Goal: Information Seeking & Learning: Learn about a topic

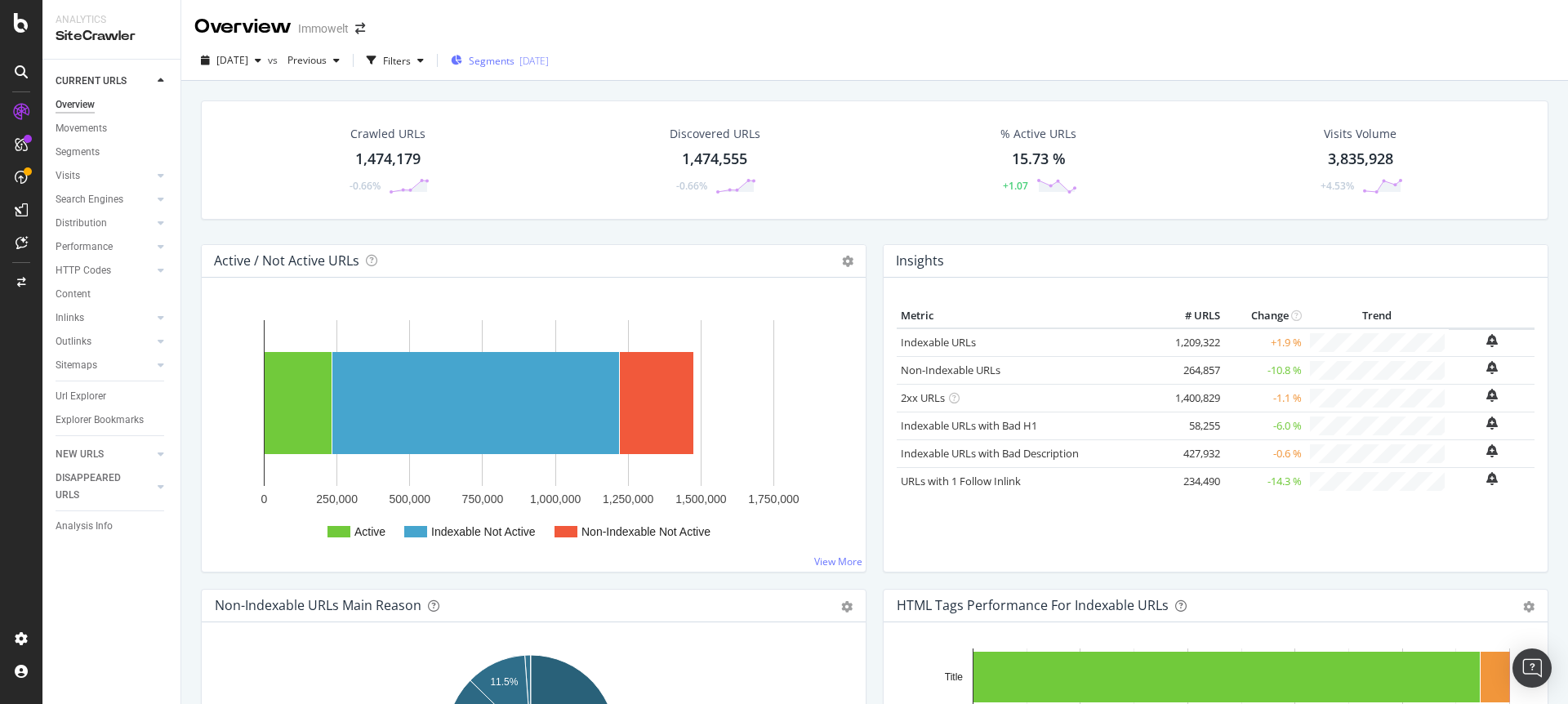
click at [549, 60] on div "[DATE]" at bounding box center [534, 61] width 29 height 14
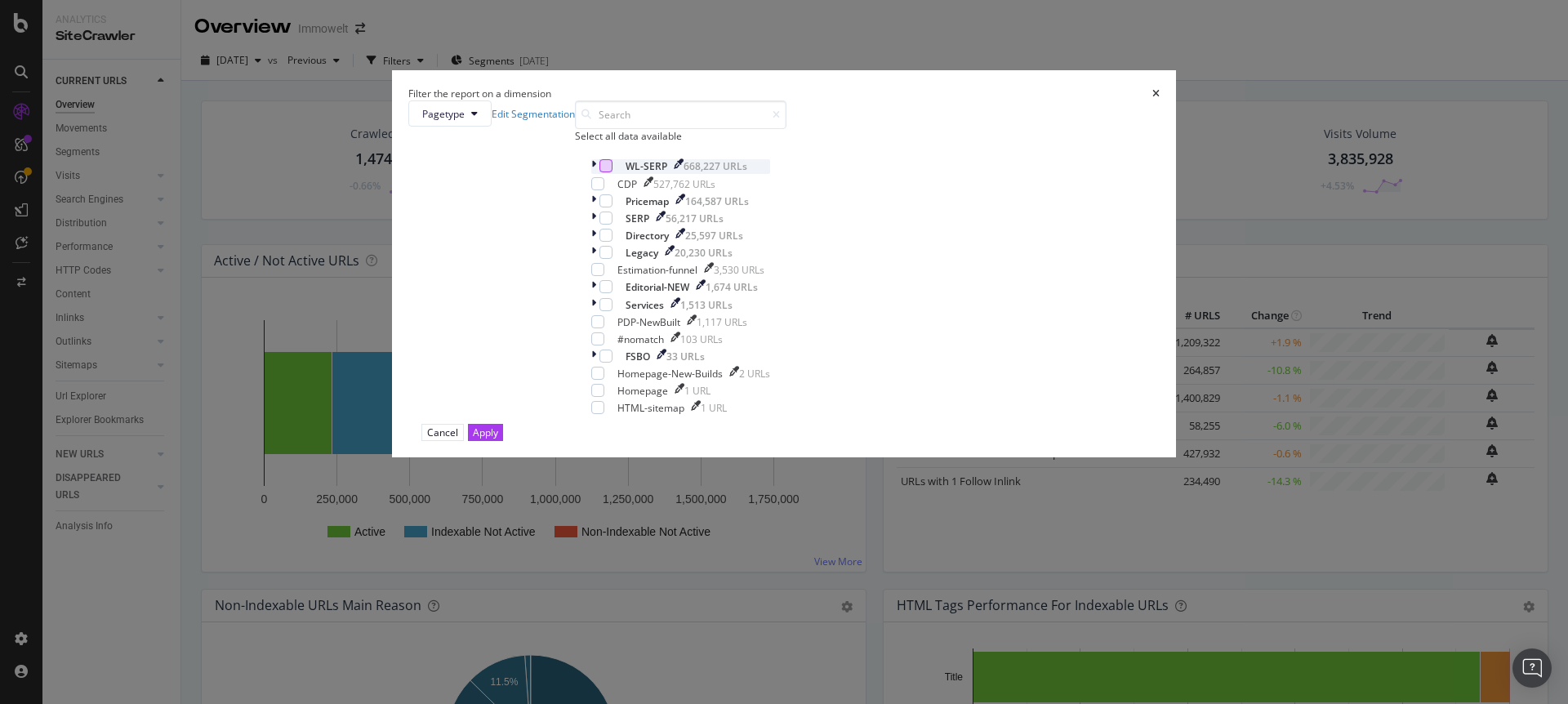
click at [613, 173] on div "modal" at bounding box center [606, 166] width 13 height 13
click at [498, 440] on div "Apply" at bounding box center [486, 432] width 25 height 14
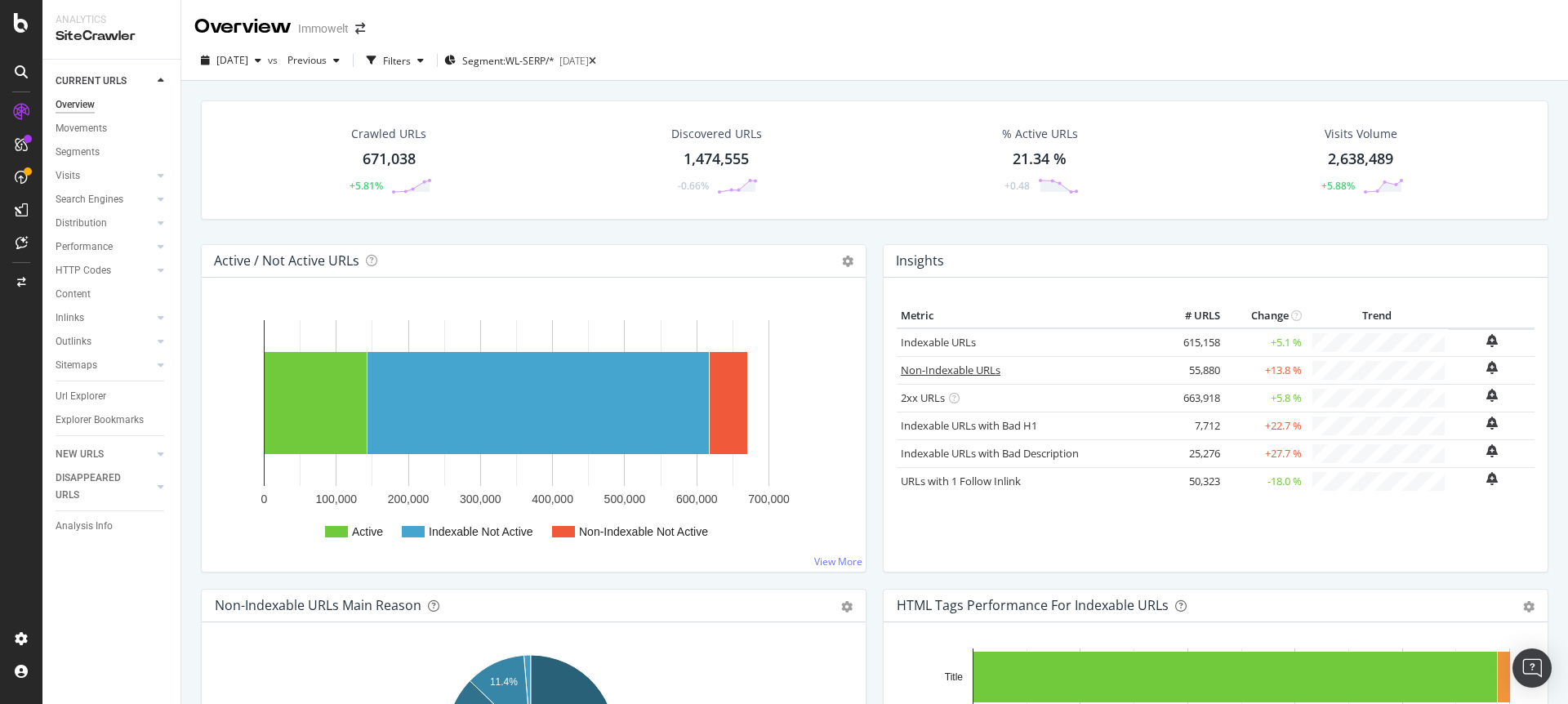
click at [953, 370] on link "Non-Indexable URLs" at bounding box center [950, 370] width 99 height 15
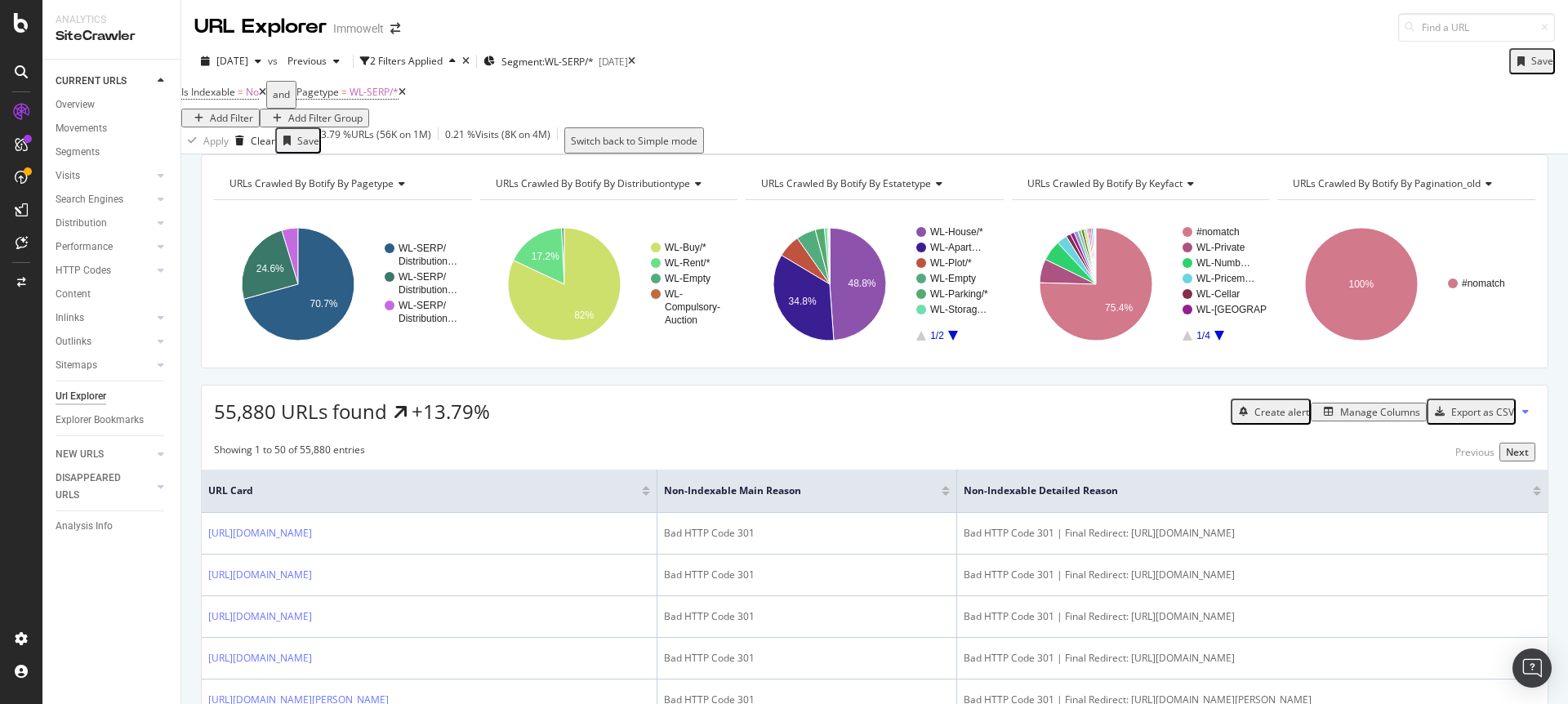
drag, startPoint x: 503, startPoint y: 124, endPoint x: 492, endPoint y: 124, distance: 11.0
click at [503, 124] on div "Is Indexable = No and Pagetype = WL-SERP/* Add Filter Add Filter Group" at bounding box center [875, 104] width 1387 height 47
click at [253, 111] on div "Add Filter" at bounding box center [232, 118] width 43 height 14
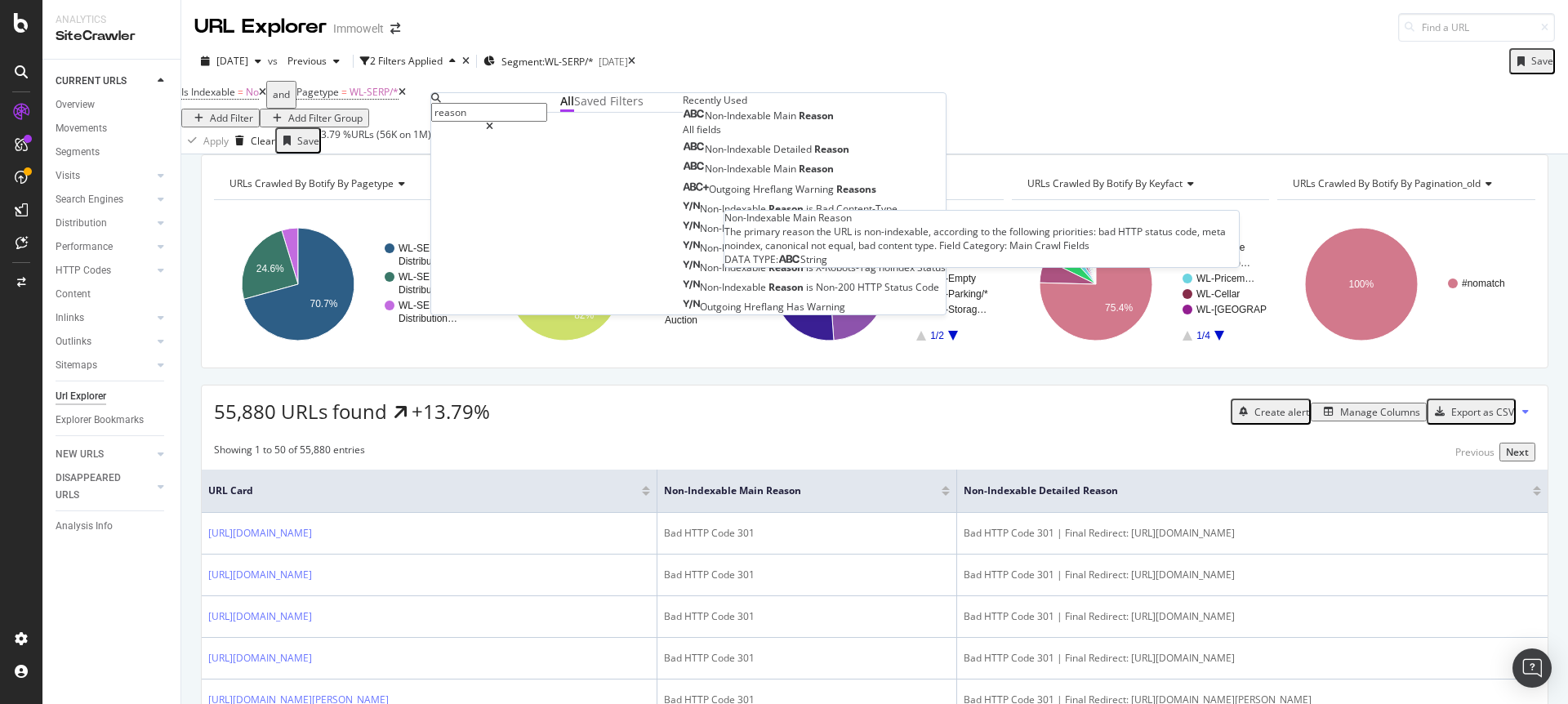
type input "reason"
click at [799, 123] on span "Reason" at bounding box center [816, 115] width 35 height 14
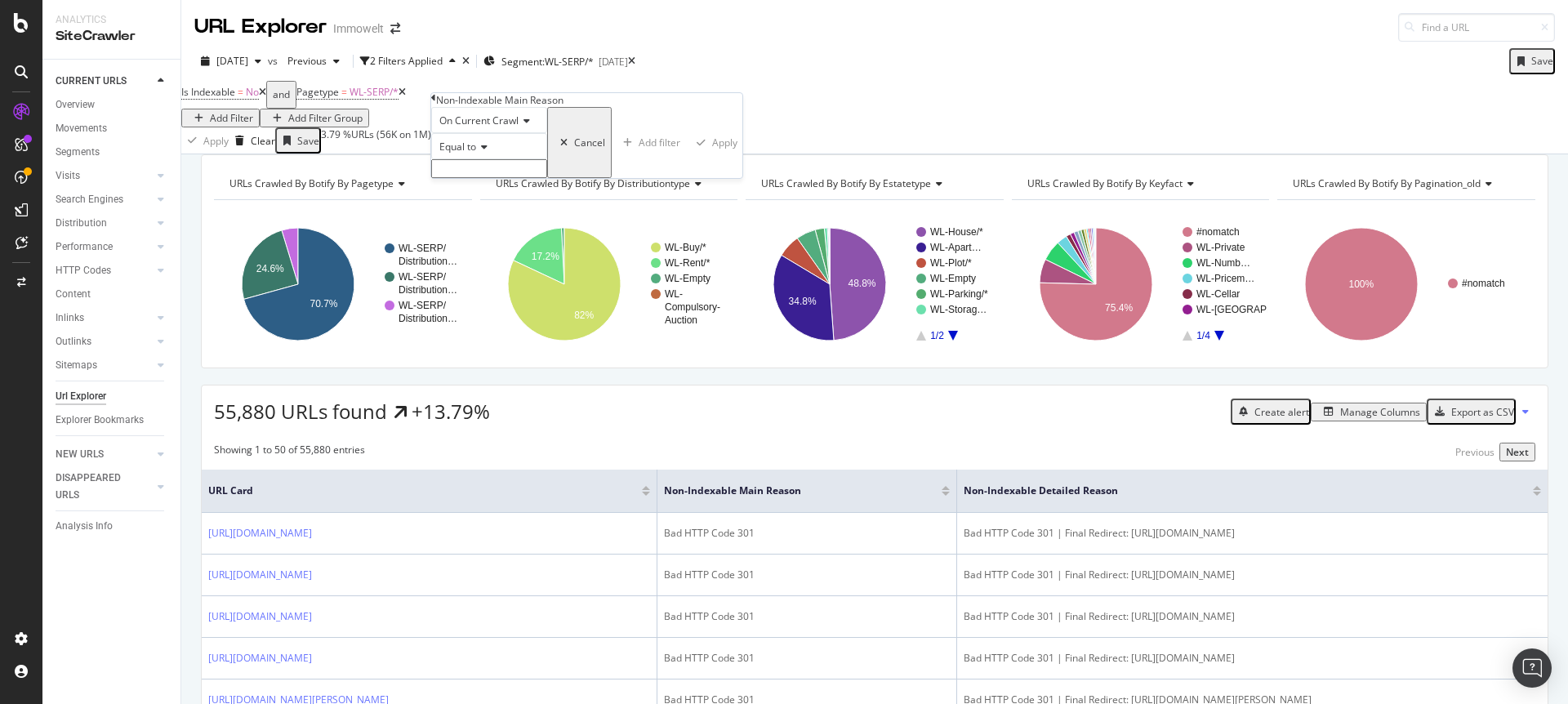
click at [483, 152] on icon at bounding box center [482, 147] width 12 height 10
click at [492, 192] on span "Not equal to" at bounding box center [464, 184] width 56 height 14
click at [512, 178] on input "text" at bounding box center [489, 168] width 116 height 19
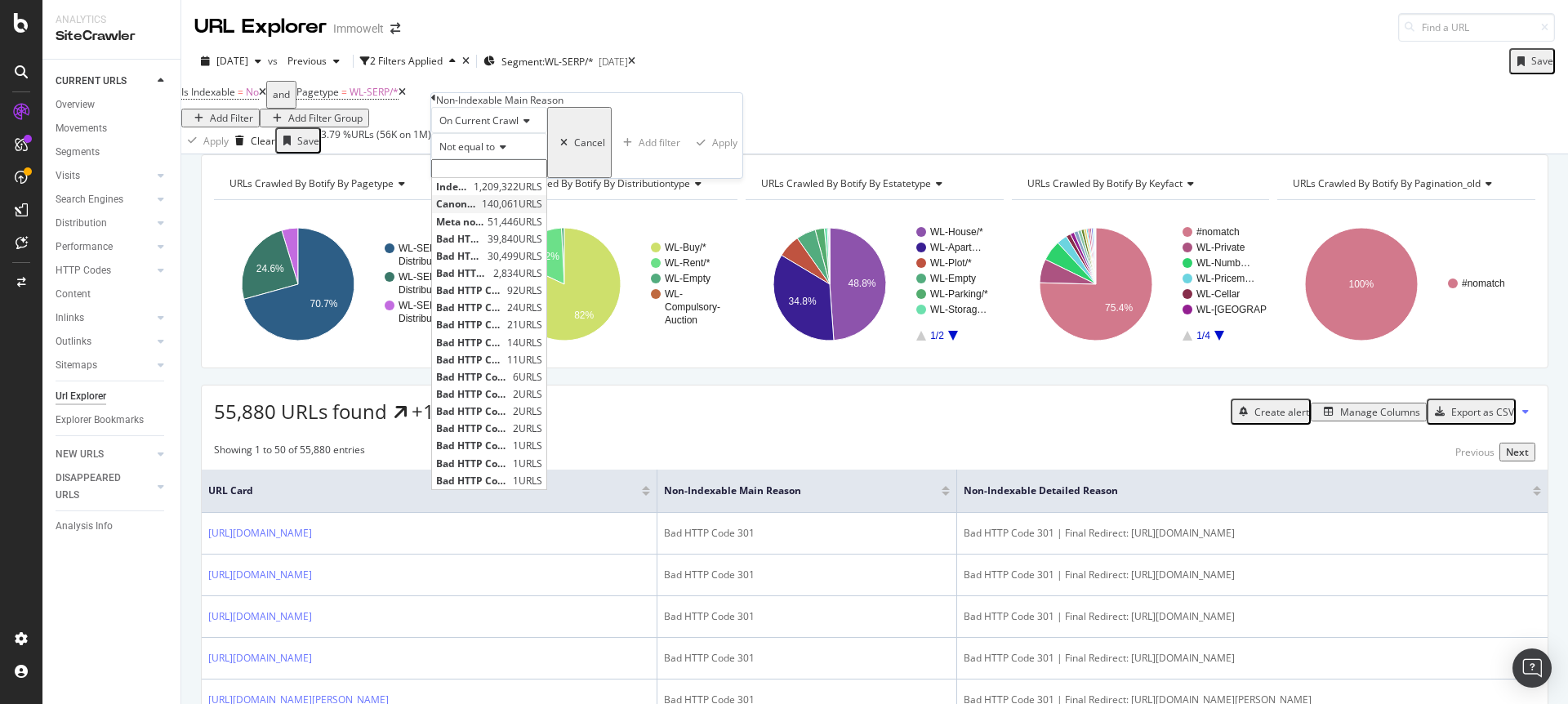
click at [478, 211] on span "Canonical Not Equal" at bounding box center [457, 204] width 42 height 14
type input "Canonical Not Equal"
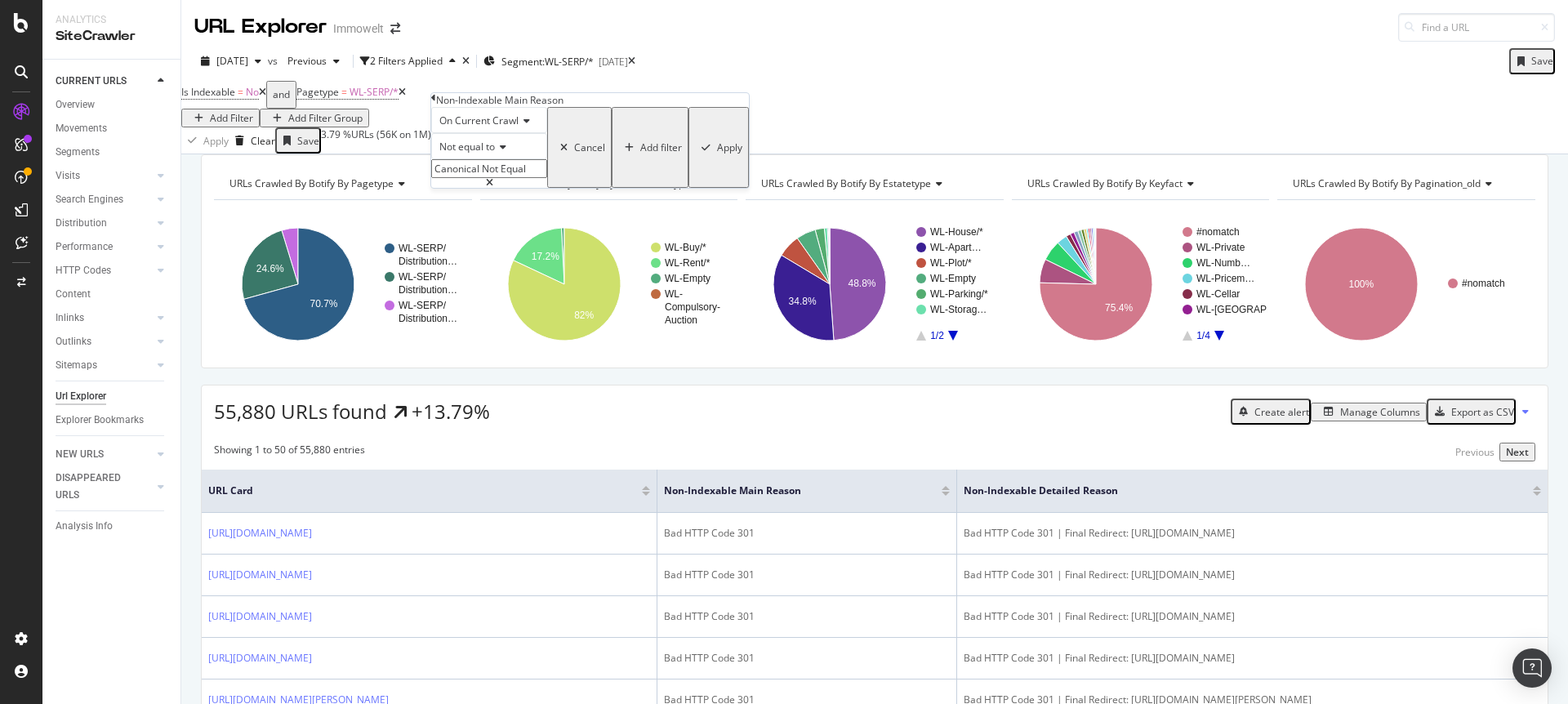
click at [717, 154] on div "Apply" at bounding box center [729, 147] width 25 height 14
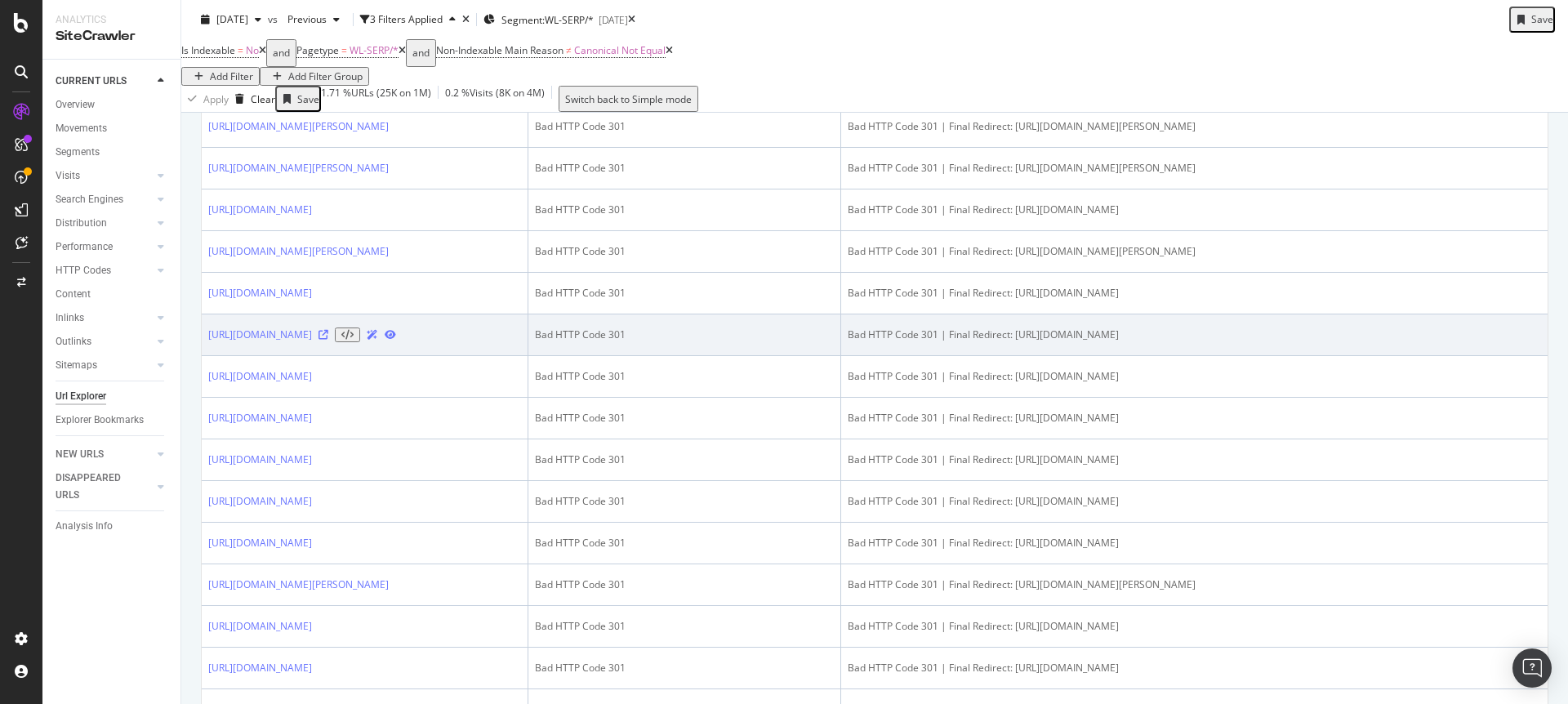
scroll to position [779, 0]
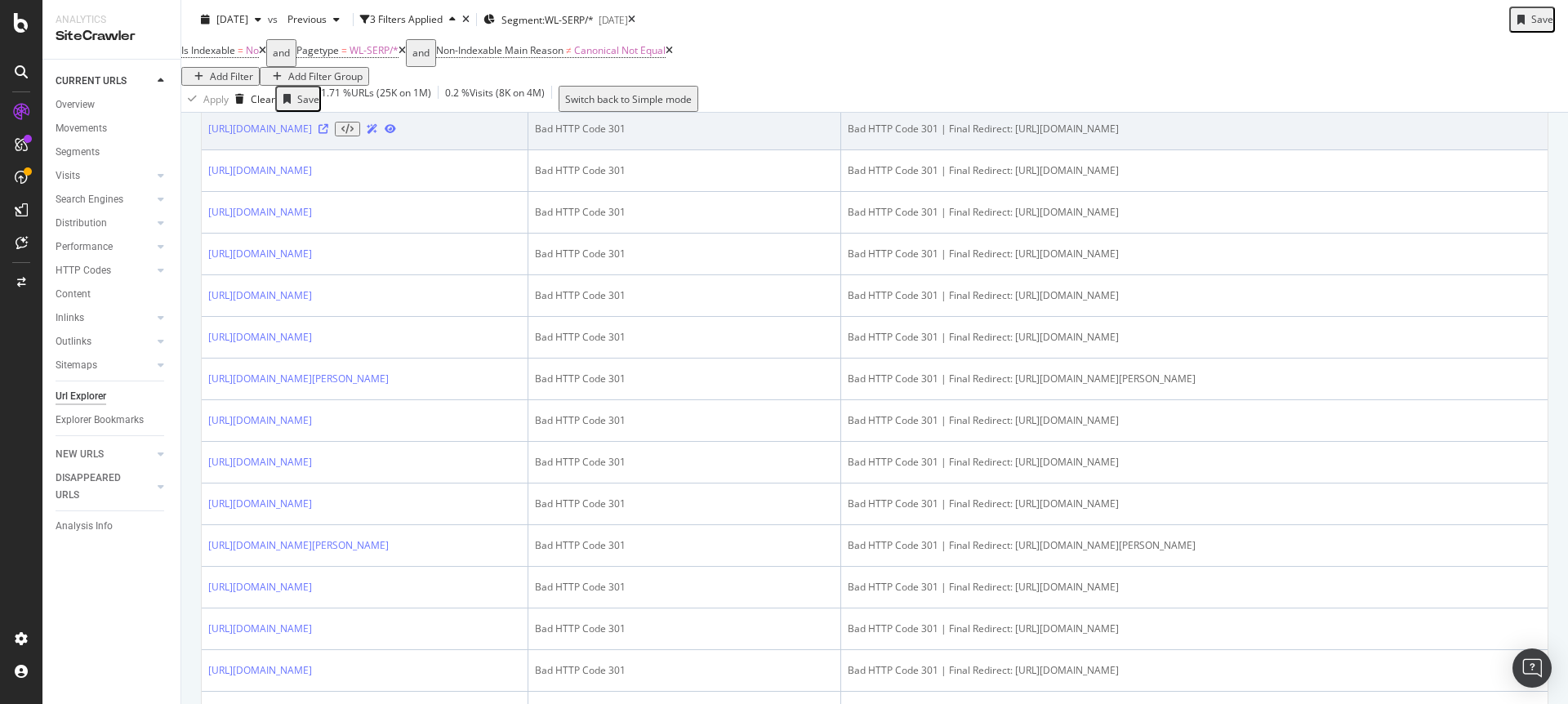
click at [328, 134] on icon at bounding box center [324, 129] width 10 height 10
click at [396, 134] on icon at bounding box center [391, 129] width 12 height 10
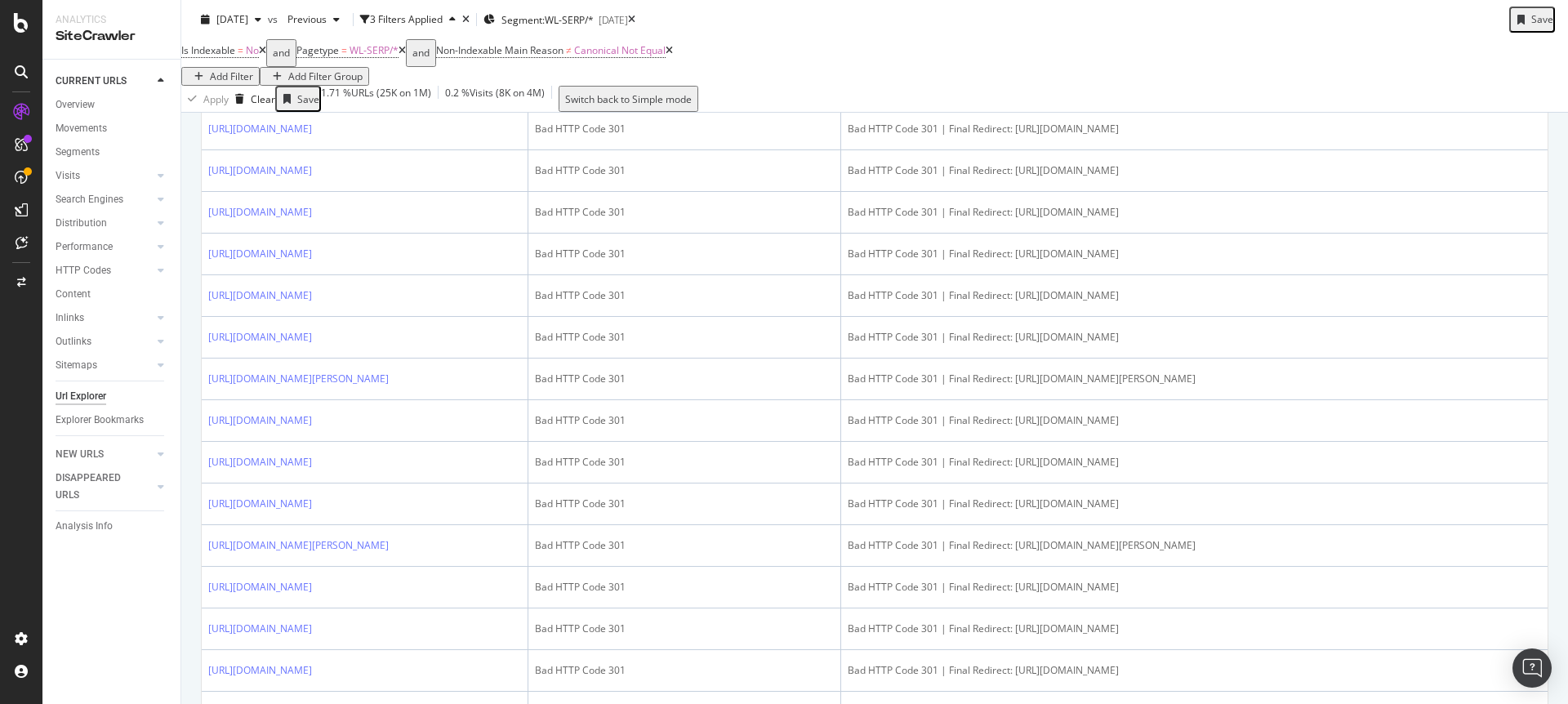
drag, startPoint x: 365, startPoint y: 365, endPoint x: 1535, endPoint y: 8, distance: 1223.3
click at [0, 0] on div "Analytics SiteCrawler CURRENT URLS Overview Movements Segments Visits Analysis …" at bounding box center [784, 352] width 1568 height 704
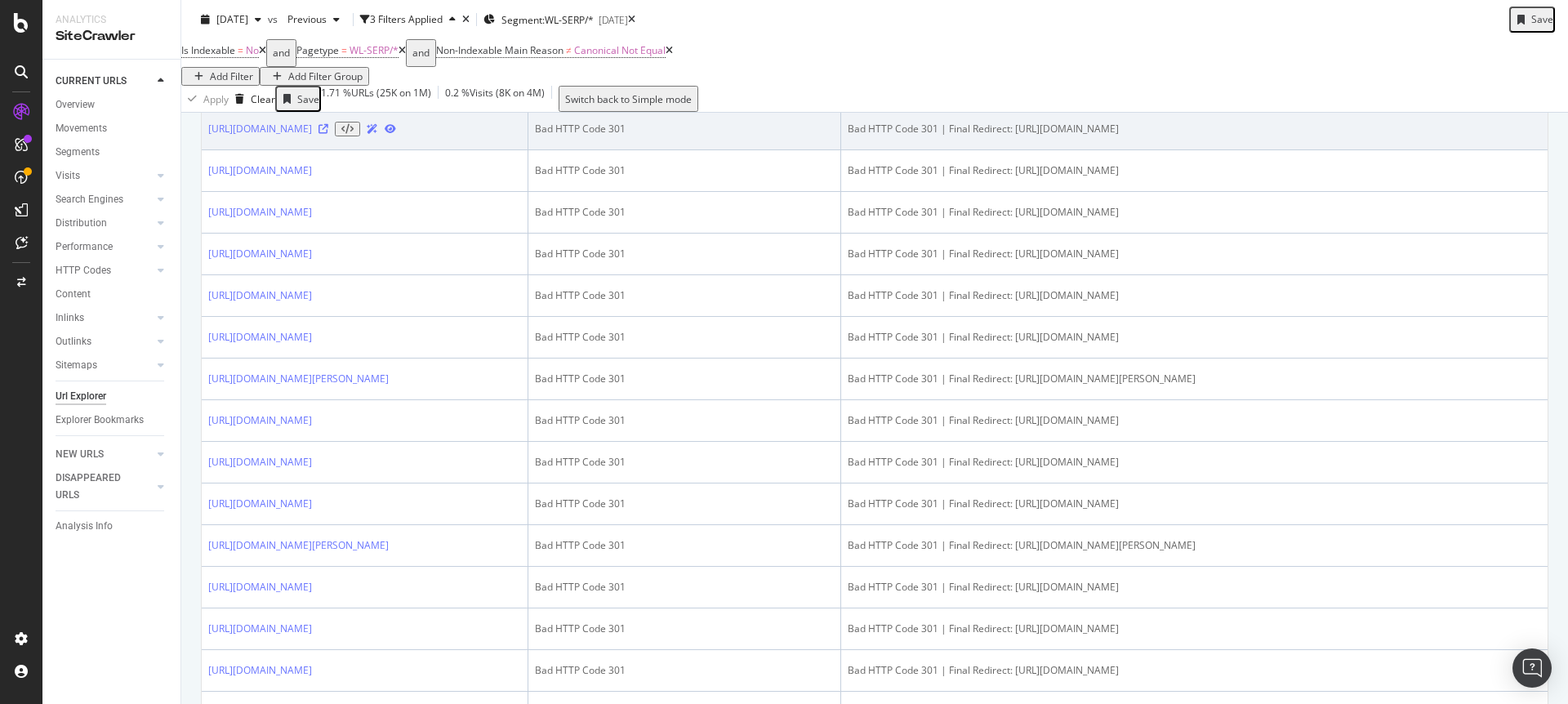
click at [328, 134] on icon at bounding box center [324, 129] width 10 height 10
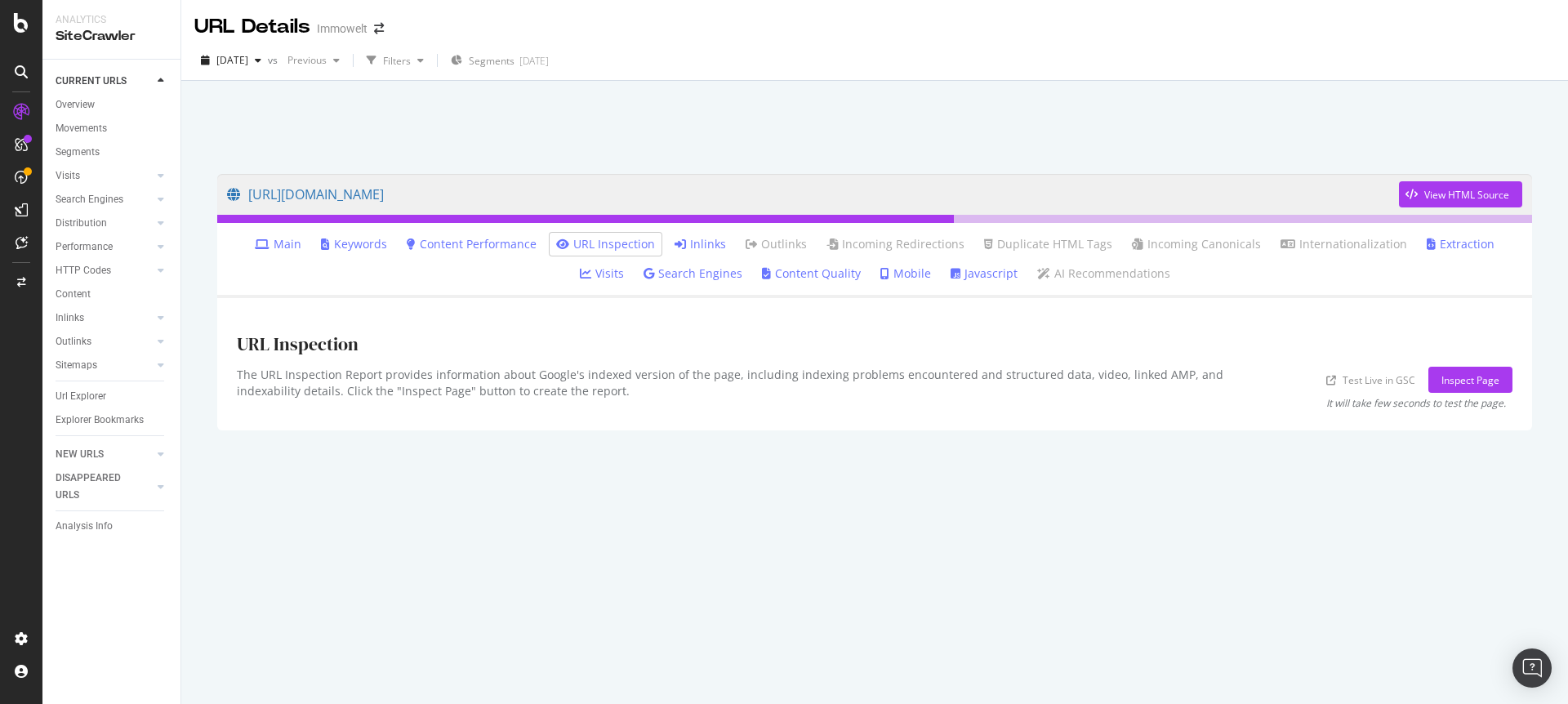
click at [688, 243] on link "Inlinks" at bounding box center [700, 244] width 52 height 17
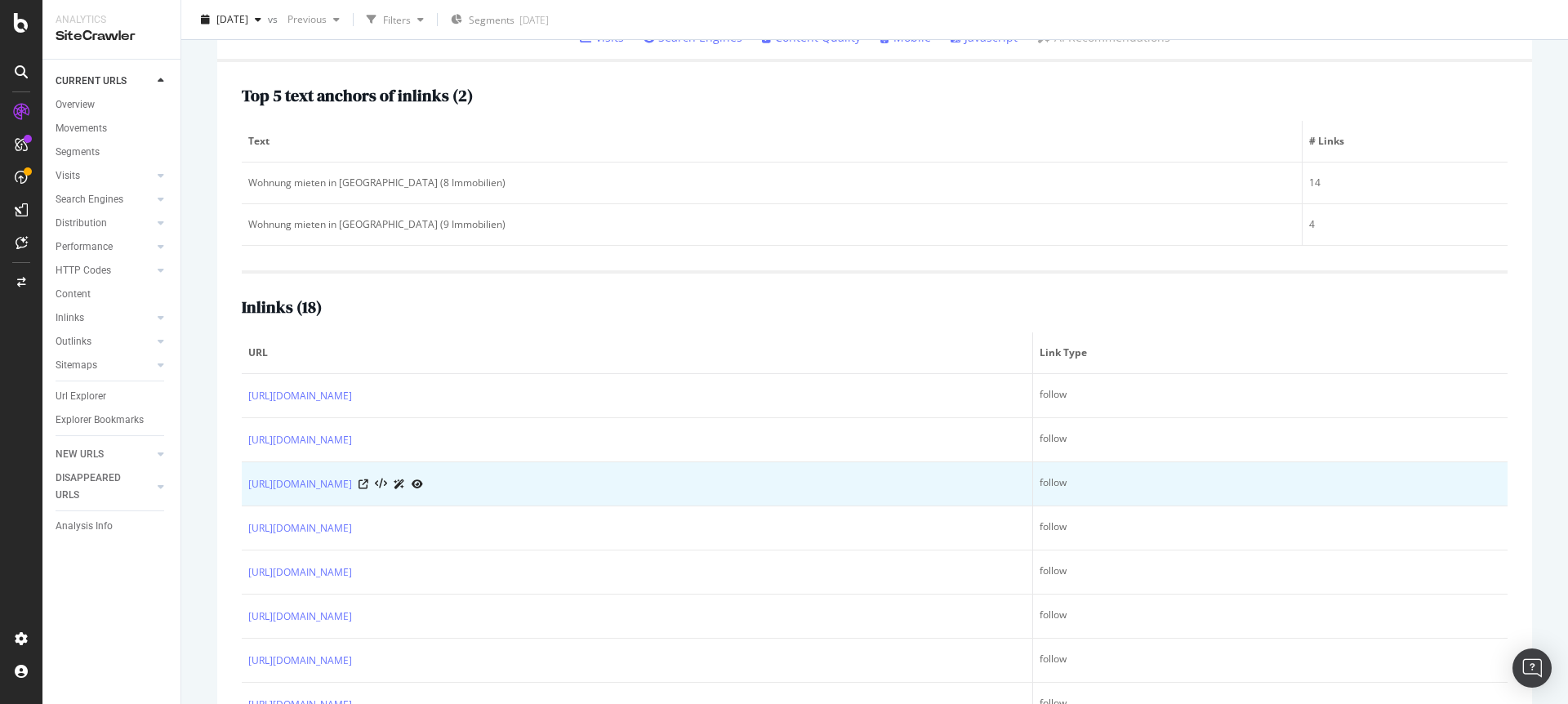
scroll to position [209, 0]
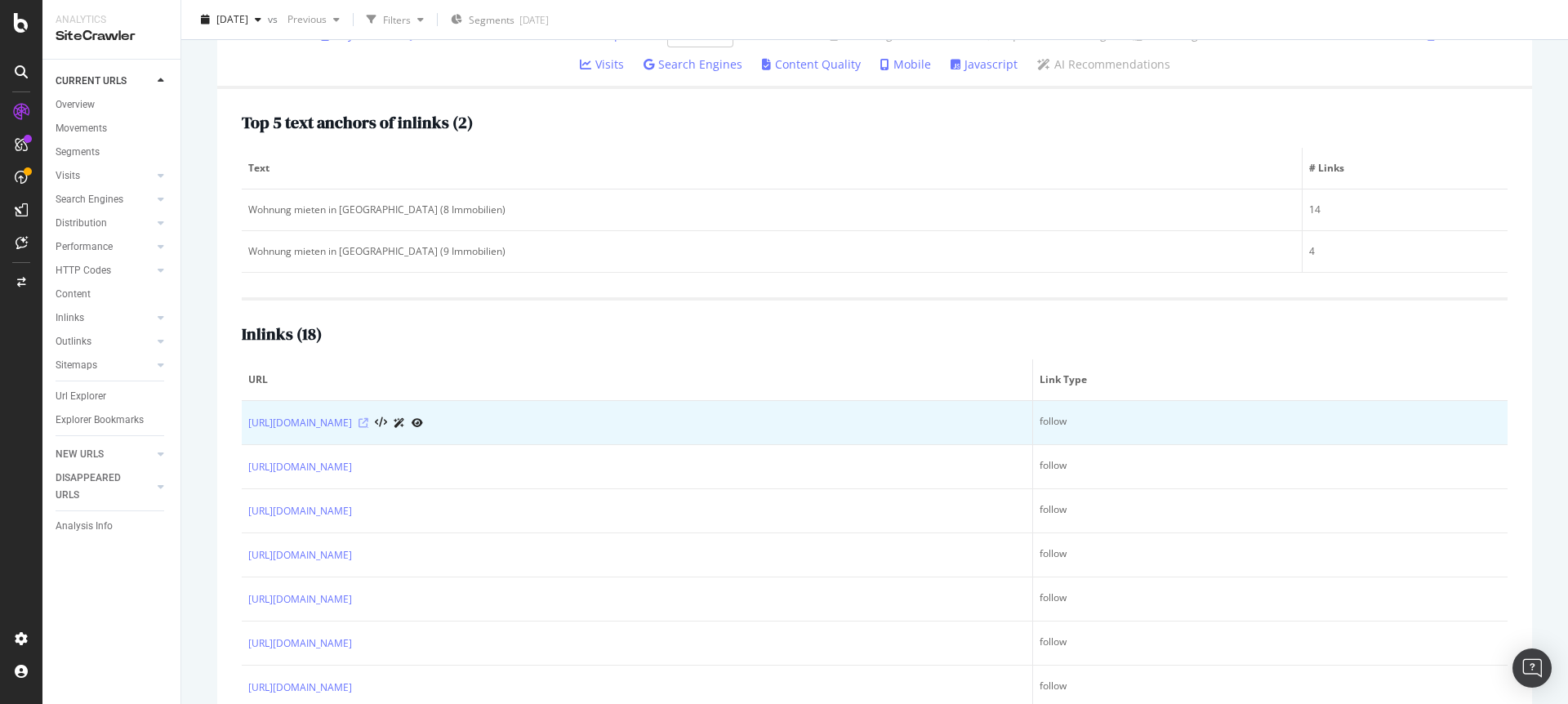
click at [368, 421] on icon at bounding box center [364, 423] width 10 height 10
